Goal: Task Accomplishment & Management: Manage account settings

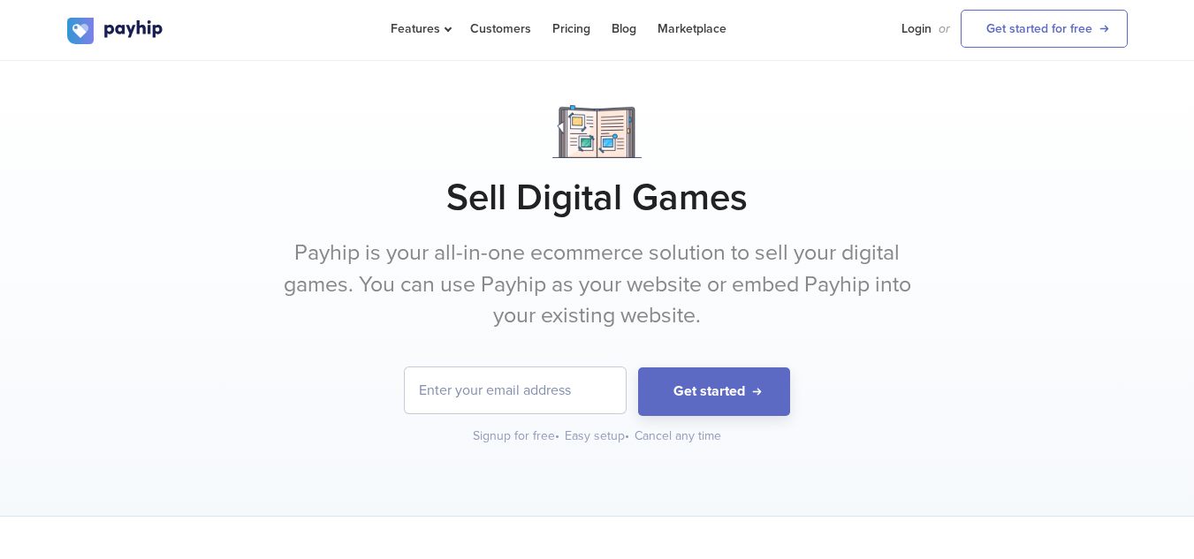
click at [475, 383] on input "email" at bounding box center [515, 391] width 221 height 46
type input "marshalgleason17@gmail.com"
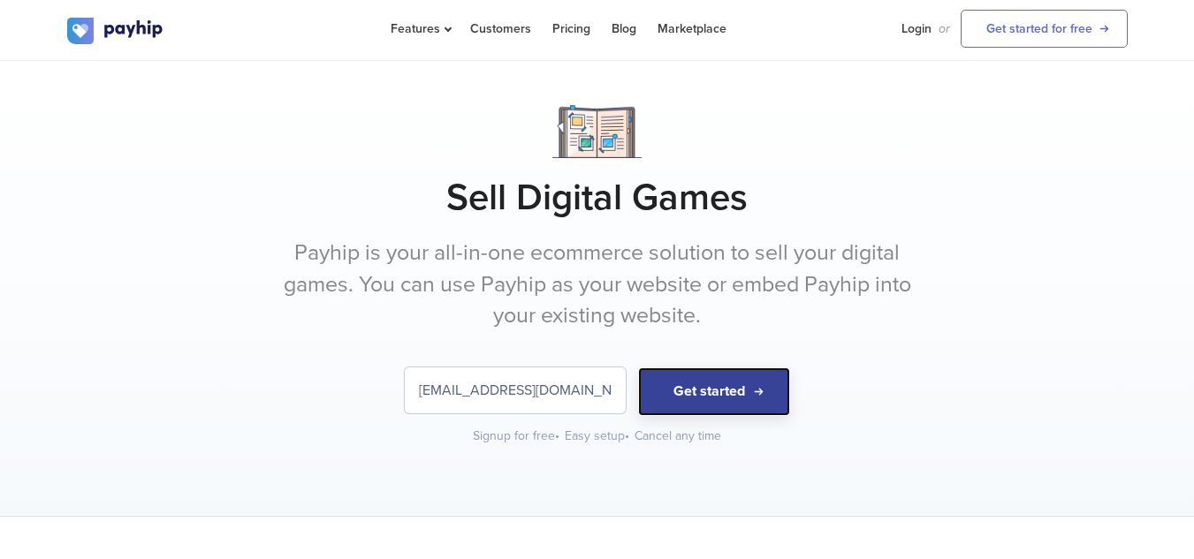
click at [739, 383] on button "Get started" at bounding box center [714, 392] width 152 height 49
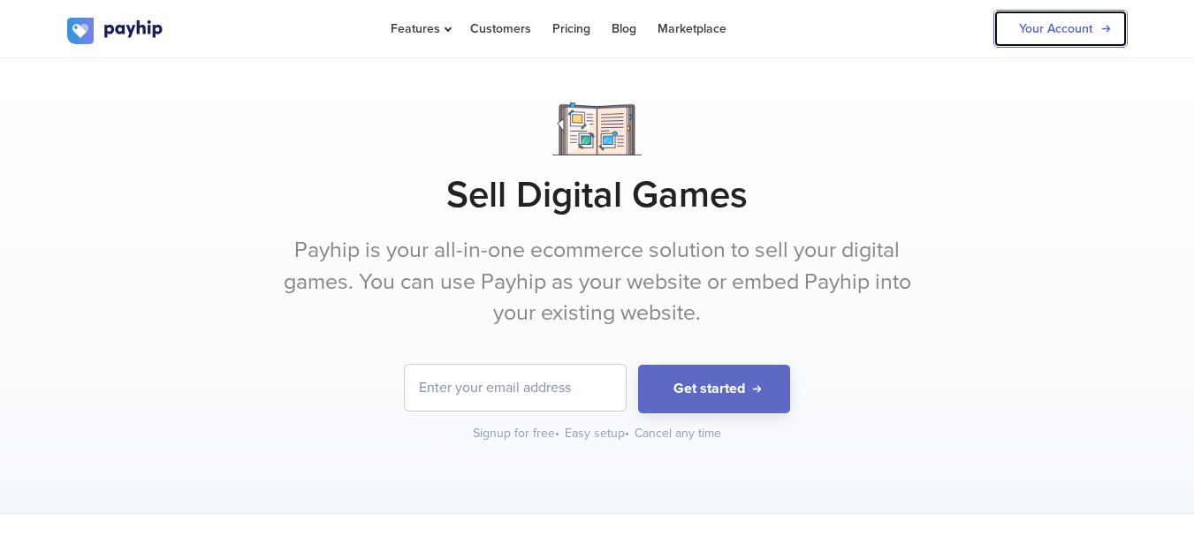
click at [1085, 34] on link "Your Account" at bounding box center [1060, 29] width 134 height 38
